Goal: Navigation & Orientation: Find specific page/section

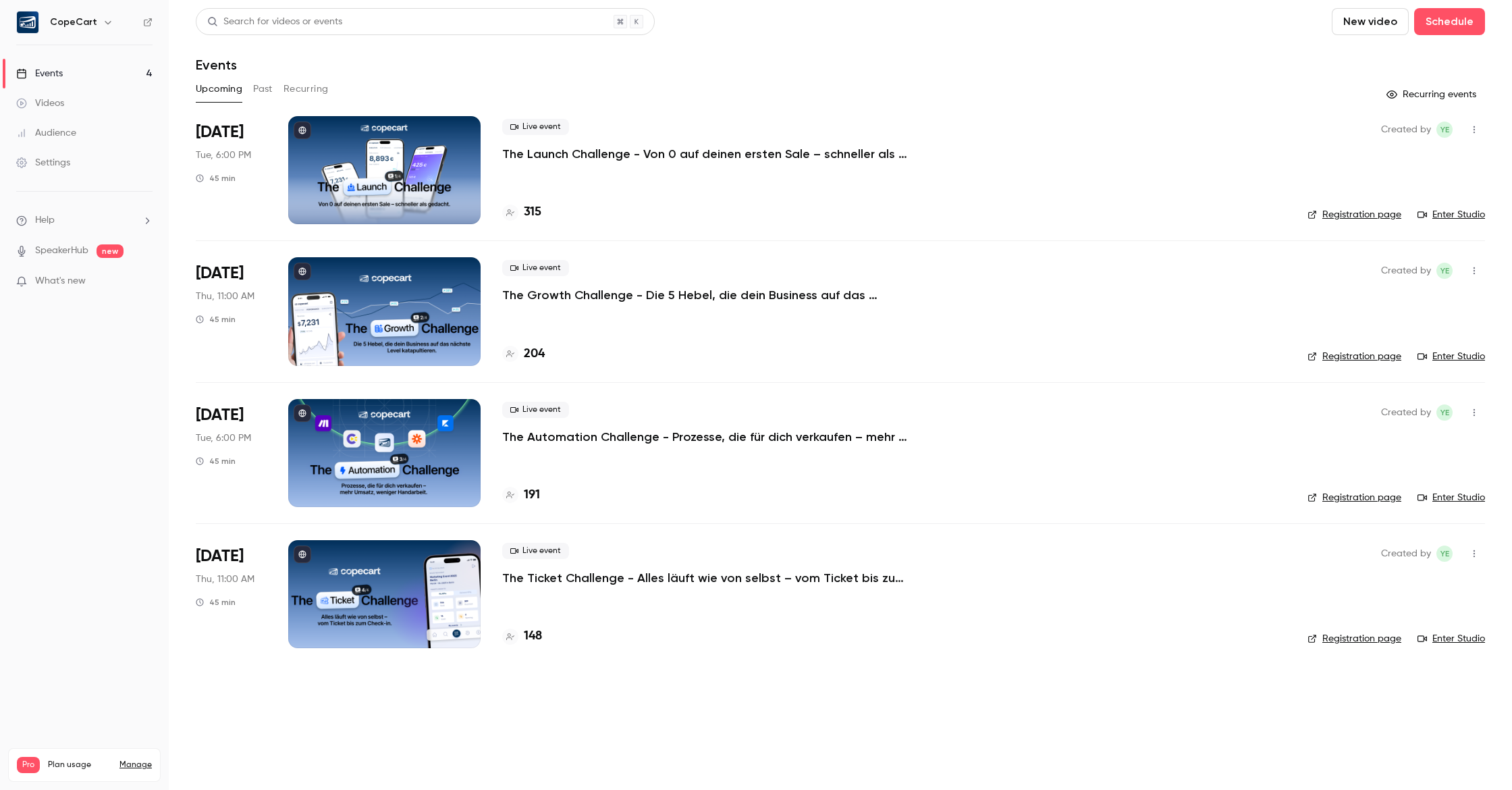
click at [97, 127] on link "Audience" at bounding box center [84, 133] width 168 height 29
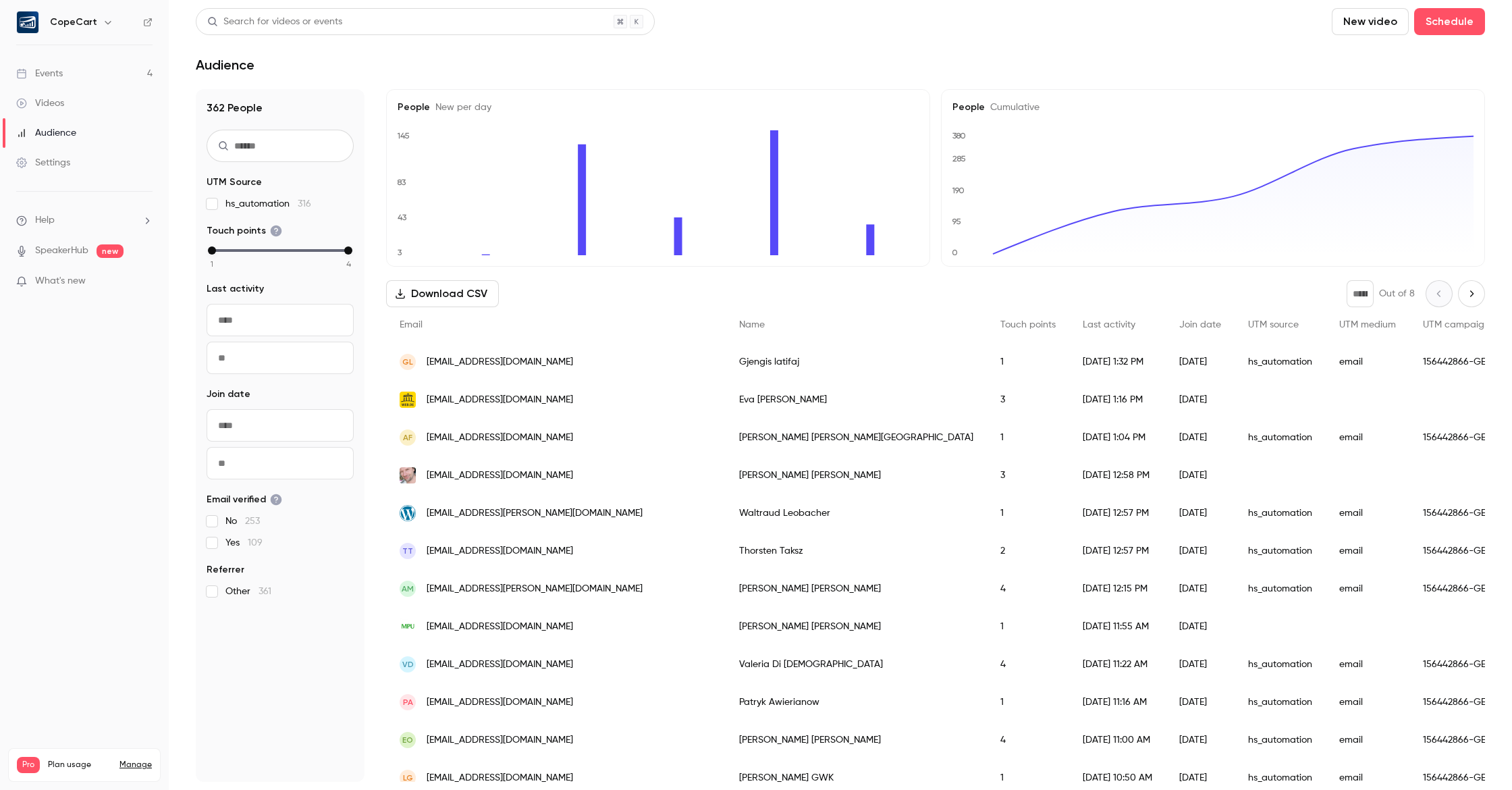
click at [60, 68] on div "Events" at bounding box center [39, 74] width 46 height 13
